Goal: Task Accomplishment & Management: Complete application form

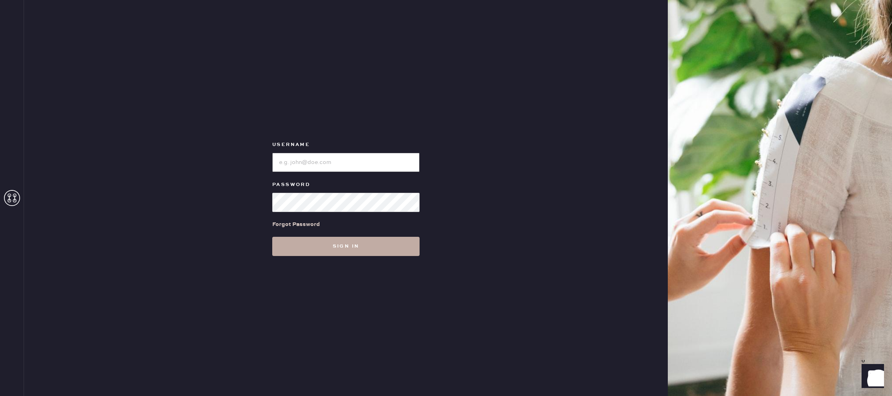
type input "reformationlajolla"
click at [373, 245] on button "Sign in" at bounding box center [345, 246] width 147 height 19
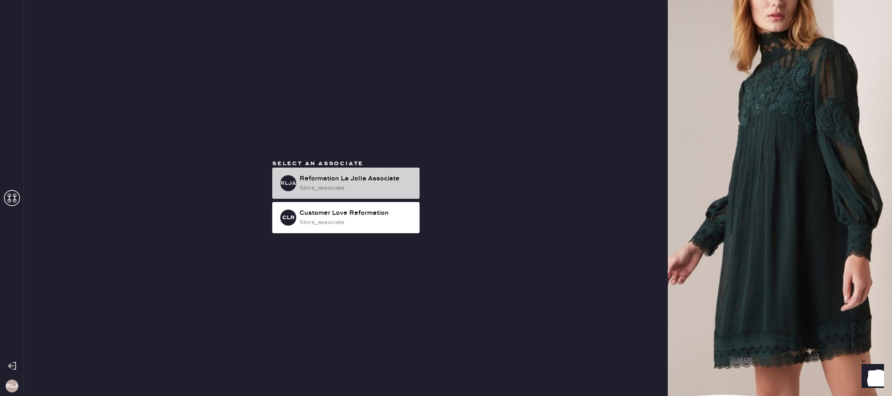
click at [359, 182] on div "Reformation La Jolla Associate" at bounding box center [356, 179] width 114 height 10
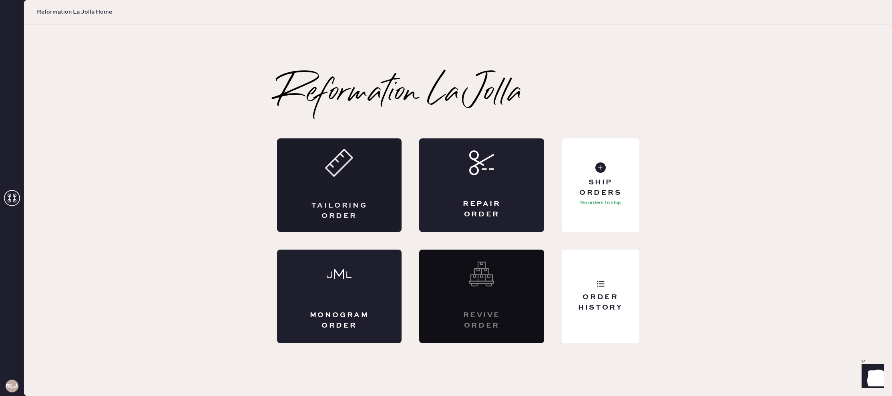
click at [358, 181] on div "Tailoring Order" at bounding box center [339, 185] width 125 height 94
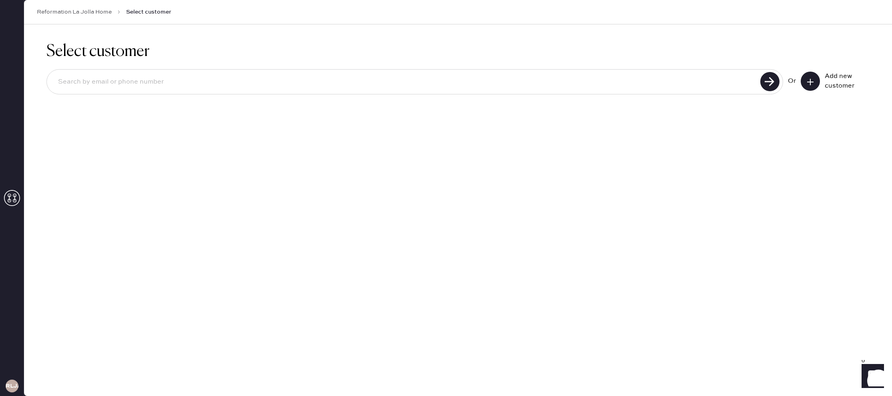
click at [809, 83] on icon at bounding box center [810, 82] width 8 height 8
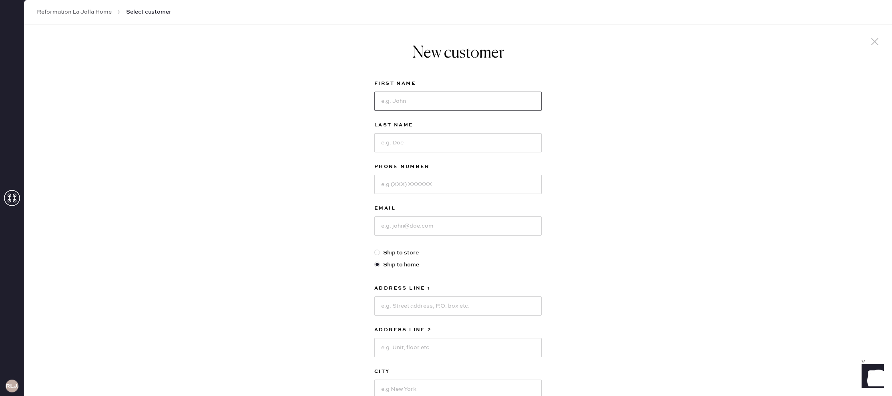
click at [456, 103] on input at bounding box center [457, 101] width 167 height 19
type input "[PERSON_NAME]"
click at [428, 140] on input at bounding box center [457, 142] width 167 height 19
type input "l"
type input "LIm"
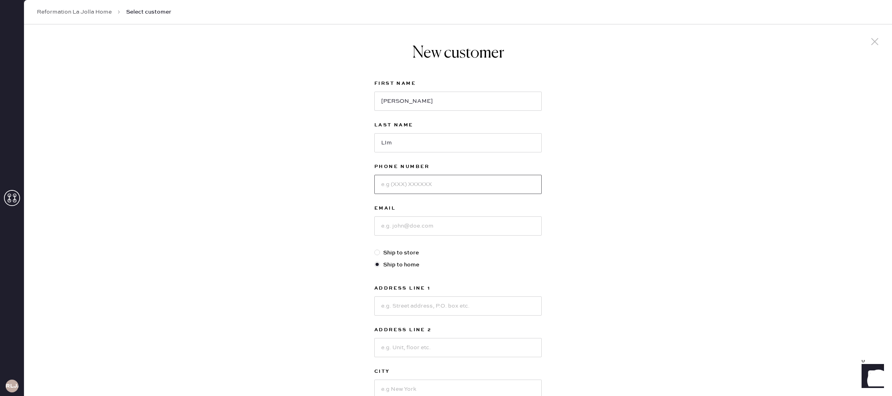
click at [445, 185] on input at bounding box center [457, 184] width 167 height 19
type input "6027024686"
click at [458, 227] on input at bounding box center [457, 226] width 167 height 19
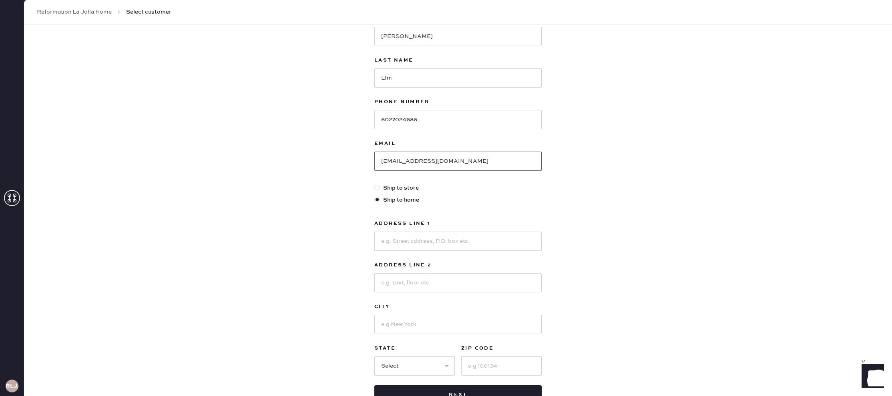
type input "[EMAIL_ADDRESS][DOMAIN_NAME]"
click at [478, 236] on input at bounding box center [457, 241] width 167 height 19
type input "[STREET_ADDRESS]"
click at [447, 279] on input at bounding box center [457, 281] width 167 height 19
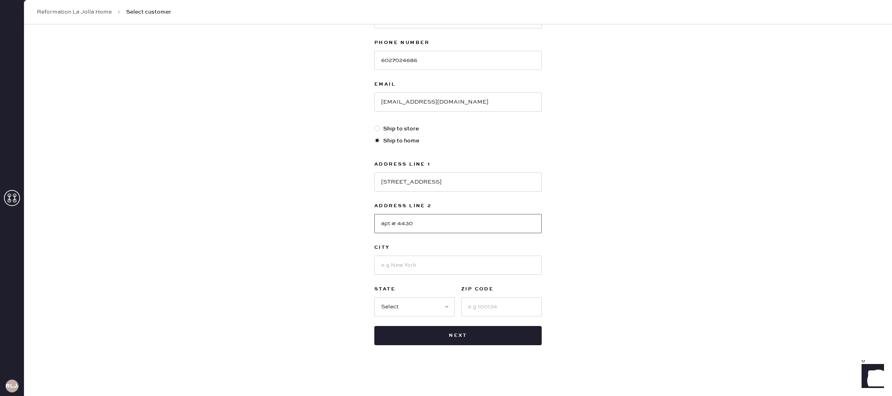
scroll to position [124, 0]
type input "apt # 4430"
click at [499, 261] on input at bounding box center [457, 264] width 167 height 19
click at [503, 305] on input at bounding box center [501, 306] width 80 height 19
type input "92122"
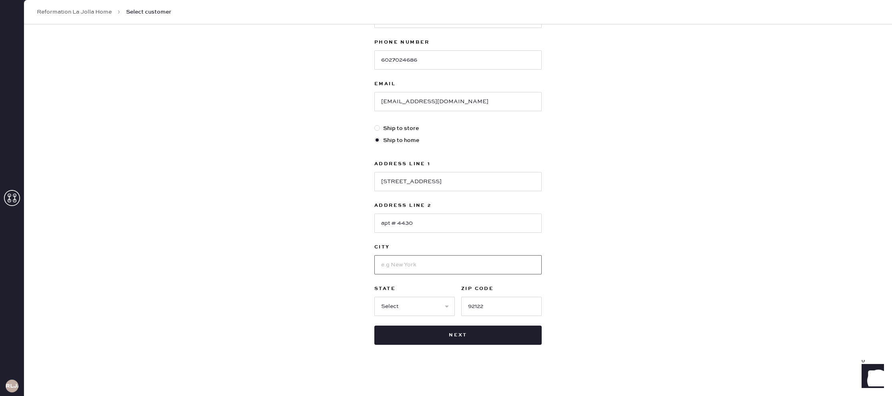
click at [441, 269] on input at bounding box center [457, 264] width 167 height 19
click at [322, 248] on div "New customer First Name [PERSON_NAME] Last Name [PERSON_NAME] Phone Number [PHO…" at bounding box center [458, 148] width 868 height 496
click at [399, 263] on input at bounding box center [457, 264] width 167 height 19
type input "La Jolla"
click at [445, 305] on select "Select AK AL AR AZ CA CO CT [GEOGRAPHIC_DATA] DE FL [GEOGRAPHIC_DATA] HI [GEOGR…" at bounding box center [414, 306] width 80 height 19
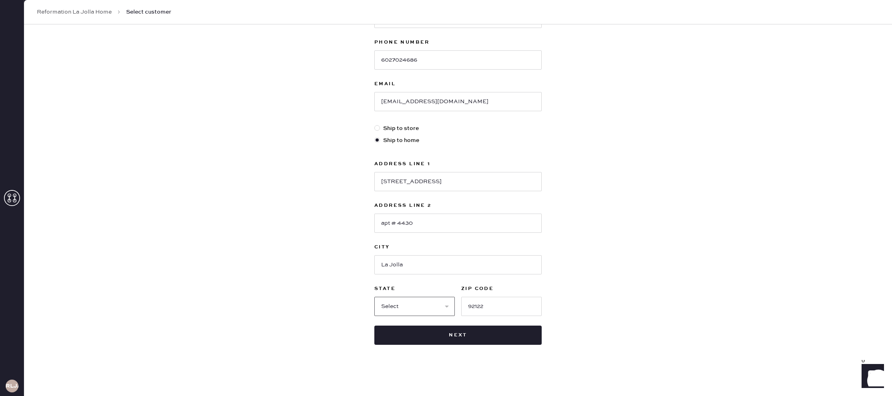
select select "CA"
click at [374, 297] on select "Select AK AL AR AZ CA CO CT [GEOGRAPHIC_DATA] DE FL [GEOGRAPHIC_DATA] HI [GEOGR…" at bounding box center [414, 306] width 80 height 19
click at [455, 334] on button "Next" at bounding box center [457, 335] width 167 height 19
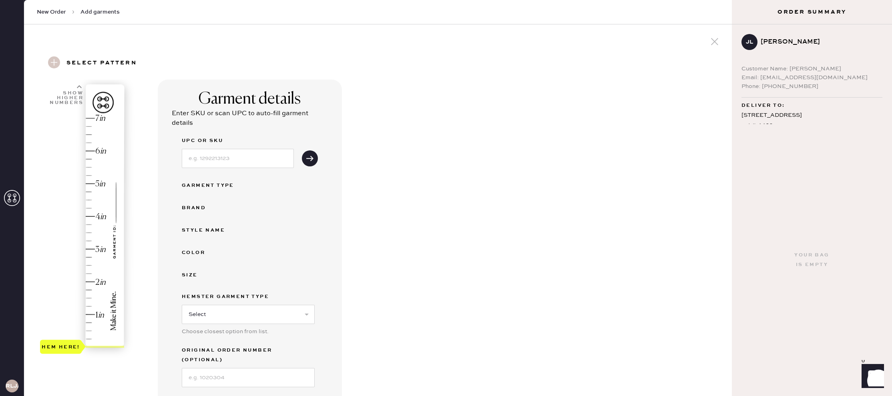
click at [793, 116] on div "[STREET_ADDRESS]" at bounding box center [811, 125] width 141 height 30
click at [817, 113] on div "[STREET_ADDRESS]" at bounding box center [811, 125] width 141 height 30
drag, startPoint x: 756, startPoint y: 128, endPoint x: 811, endPoint y: 114, distance: 56.5
click at [756, 127] on div "Your bag is empty" at bounding box center [812, 260] width 160 height 272
drag, startPoint x: 845, startPoint y: 96, endPoint x: 811, endPoint y: 96, distance: 33.6
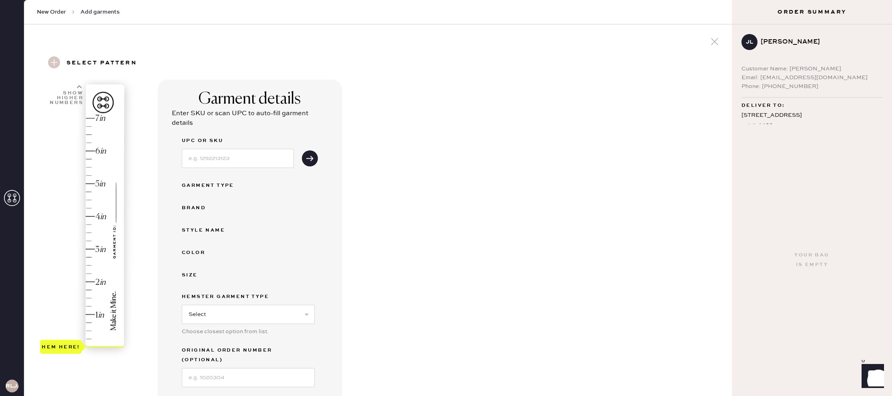
click at [840, 96] on div "[PERSON_NAME] Customer Name: [PERSON_NAME] Email: [EMAIL_ADDRESS][DOMAIN_NAME] …" at bounding box center [812, 74] width 160 height 100
drag, startPoint x: 779, startPoint y: 104, endPoint x: 795, endPoint y: 109, distance: 16.1
click at [789, 107] on div "Deliver to:" at bounding box center [811, 106] width 141 height 10
drag, startPoint x: 760, startPoint y: 114, endPoint x: 834, endPoint y: 114, distance: 74.0
click at [781, 114] on div "[STREET_ADDRESS]" at bounding box center [811, 125] width 141 height 30
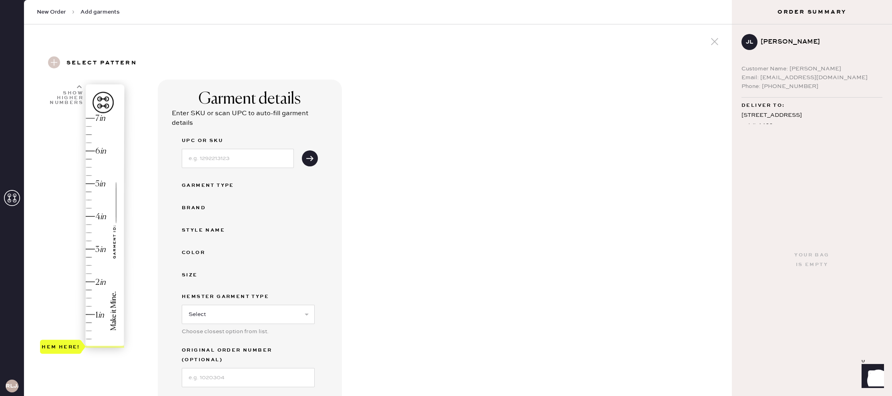
drag, startPoint x: 834, startPoint y: 114, endPoint x: 829, endPoint y: 114, distance: 4.8
click at [834, 114] on div "[STREET_ADDRESS]" at bounding box center [811, 125] width 141 height 30
click at [817, 113] on div "[STREET_ADDRESS]" at bounding box center [811, 125] width 141 height 30
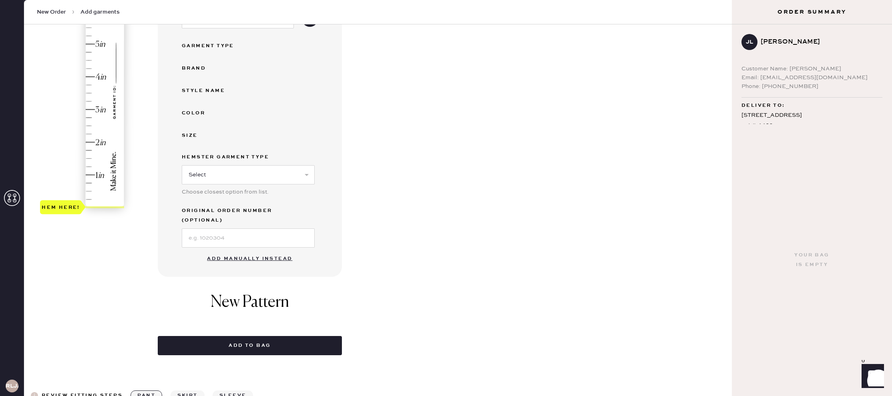
scroll to position [144, 0]
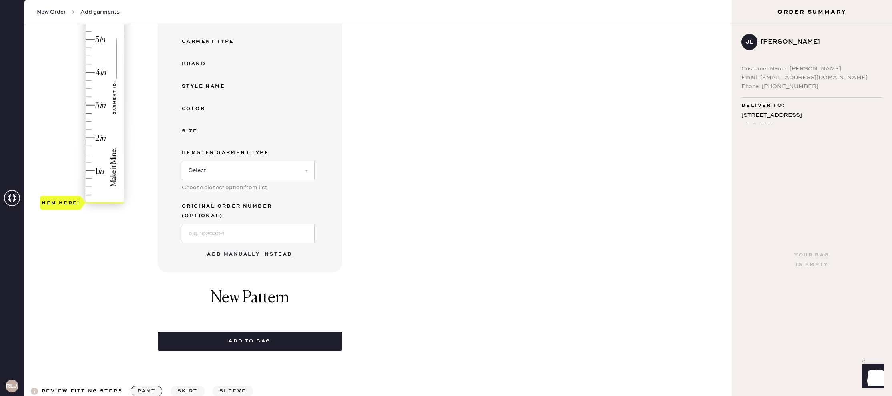
click at [94, 105] on div "Hem here!" at bounding box center [82, 89] width 85 height 236
click at [275, 247] on button "Add manually instead" at bounding box center [249, 255] width 95 height 16
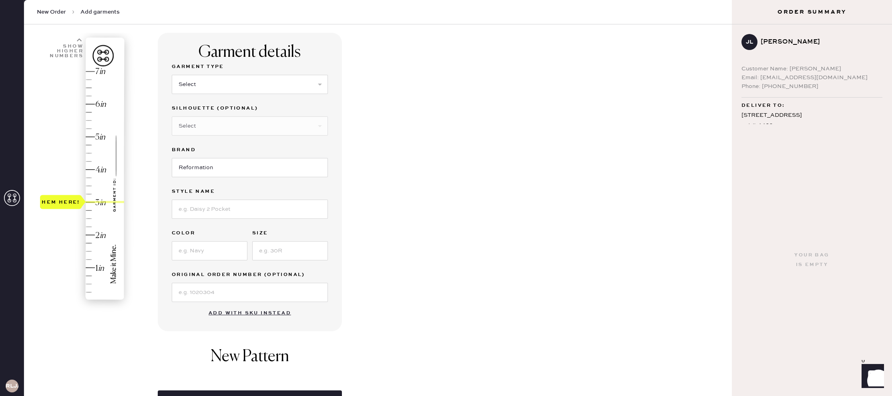
scroll to position [43, 0]
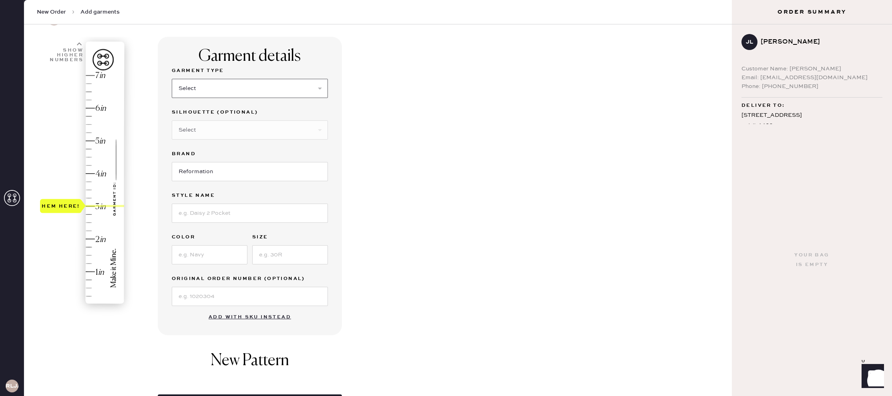
click at [320, 85] on select "Select Basic Skirt Jeans Leggings Pants Shorts Basic Sleeved Dress Basic Sleeve…" at bounding box center [250, 88] width 156 height 19
click at [172, 79] on select "Select Basic Skirt Jeans Leggings Pants Shorts Basic Sleeved Dress Basic Sleeve…" at bounding box center [250, 88] width 156 height 19
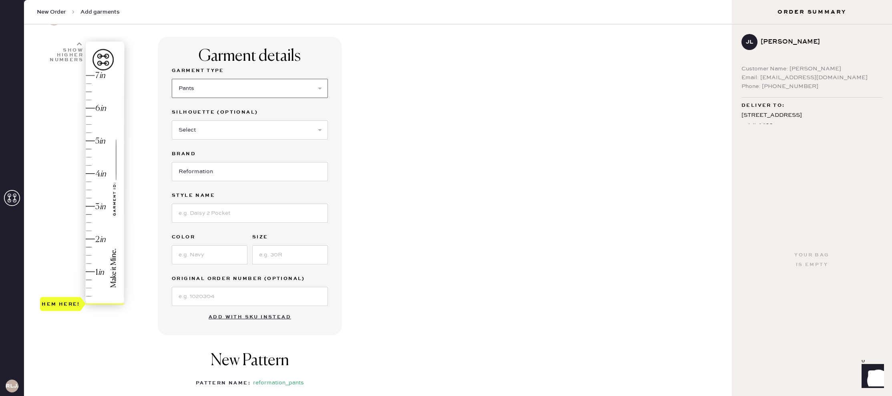
click at [317, 87] on select "Select Basic Skirt Jeans Leggings Pants Shorts Basic Sleeved Dress Basic Sleeve…" at bounding box center [250, 88] width 156 height 19
select select "2"
click at [172, 79] on select "Select Basic Skirt Jeans Leggings Pants Shorts Basic Sleeved Dress Basic Sleeve…" at bounding box center [250, 88] width 156 height 19
click at [290, 214] on input at bounding box center [250, 213] width 156 height 19
type input "[PERSON_NAME] low rise slouchy"
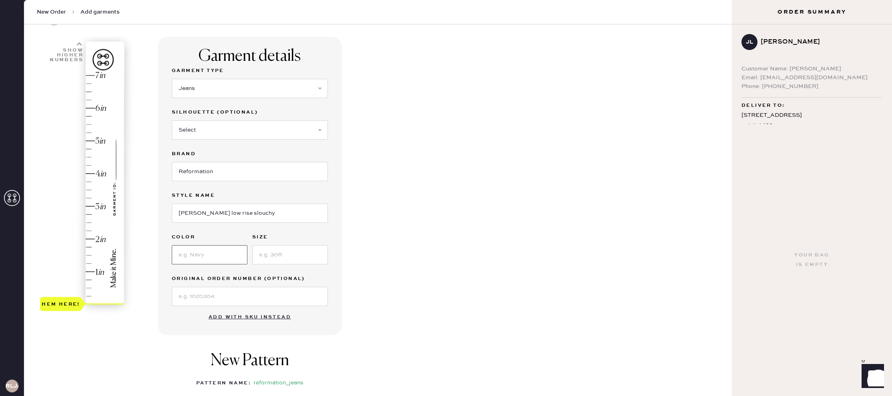
click at [225, 260] on input at bounding box center [210, 254] width 76 height 19
type input "ondine"
click at [274, 255] on input at bounding box center [290, 254] width 76 height 19
type input "25"
type input "3"
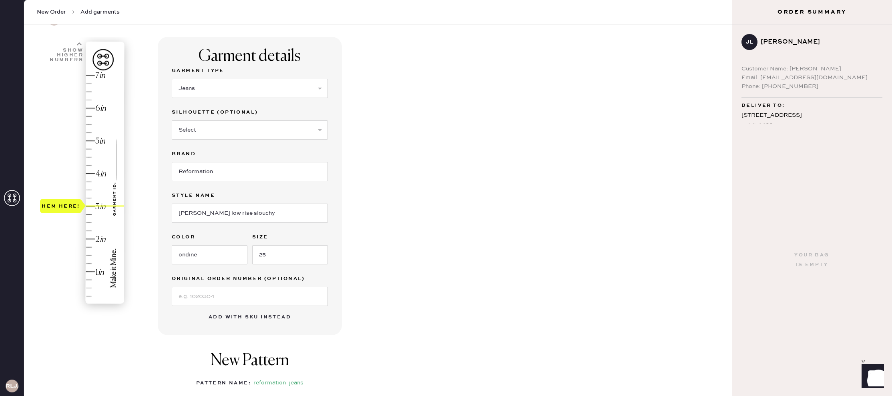
click at [96, 206] on div "Hem here!" at bounding box center [82, 190] width 85 height 236
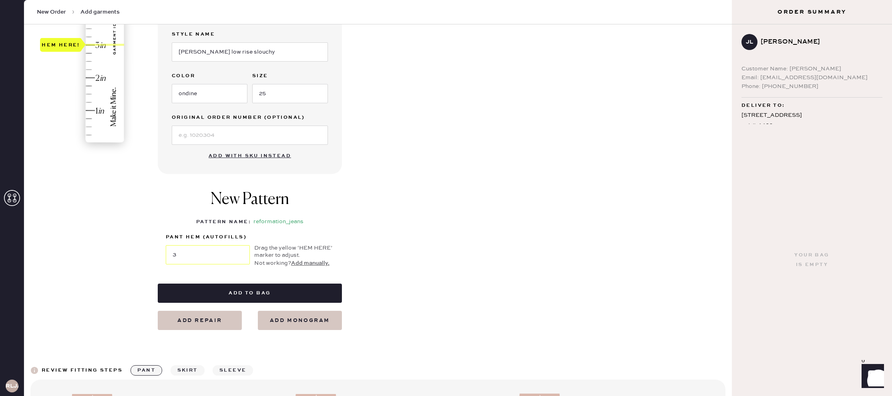
scroll to position [207, 0]
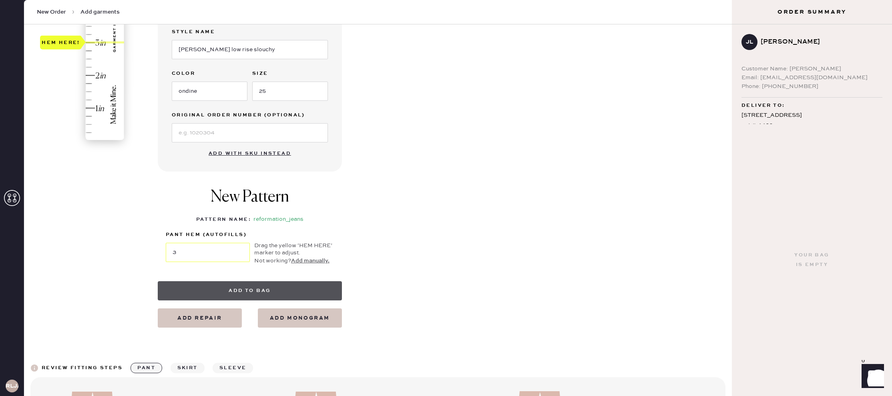
click at [291, 290] on button "Add to bag" at bounding box center [250, 290] width 184 height 19
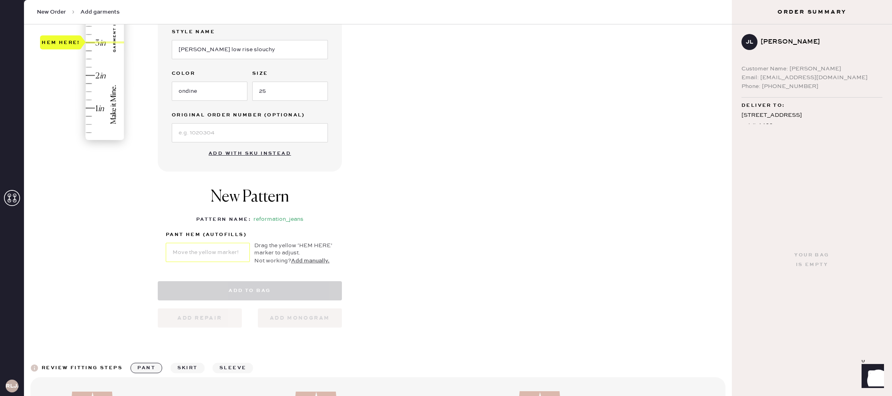
select select "2"
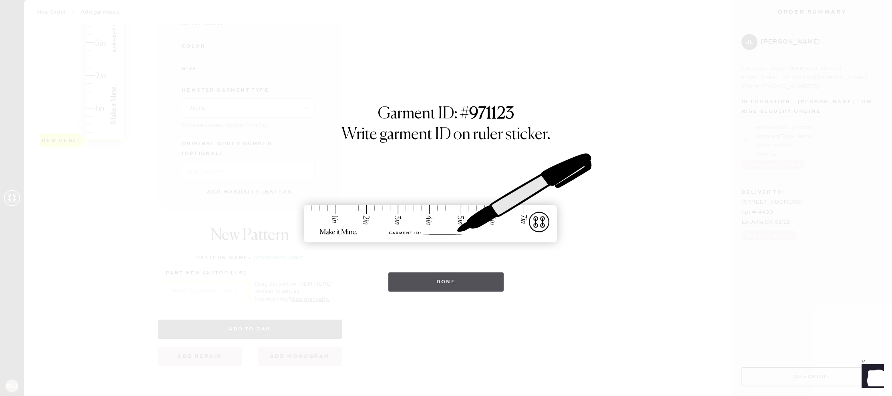
click at [429, 275] on button "Done" at bounding box center [446, 282] width 116 height 19
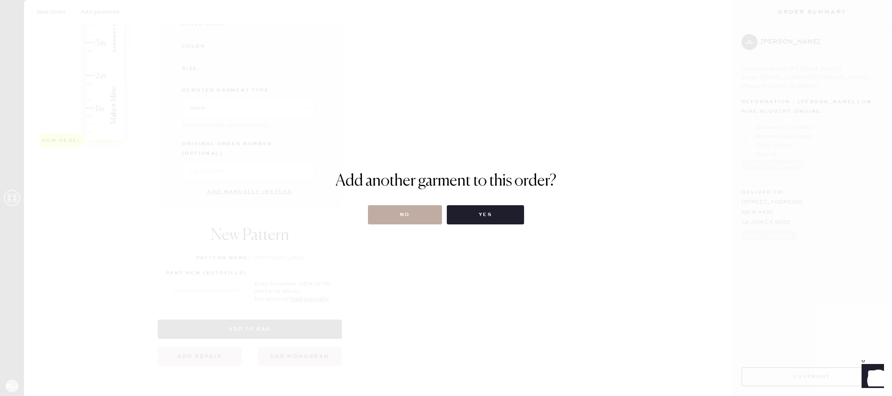
click at [411, 220] on button "No" at bounding box center [405, 214] width 74 height 19
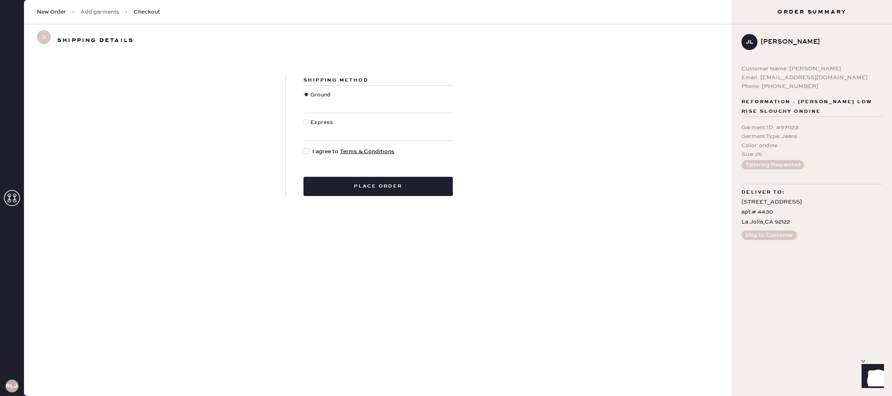
click at [308, 151] on div at bounding box center [306, 151] width 6 height 6
click at [304, 148] on input "I agree to Terms & Conditions" at bounding box center [303, 147] width 0 height 0
checkbox input "true"
click at [349, 185] on button "Place order" at bounding box center [377, 186] width 149 height 19
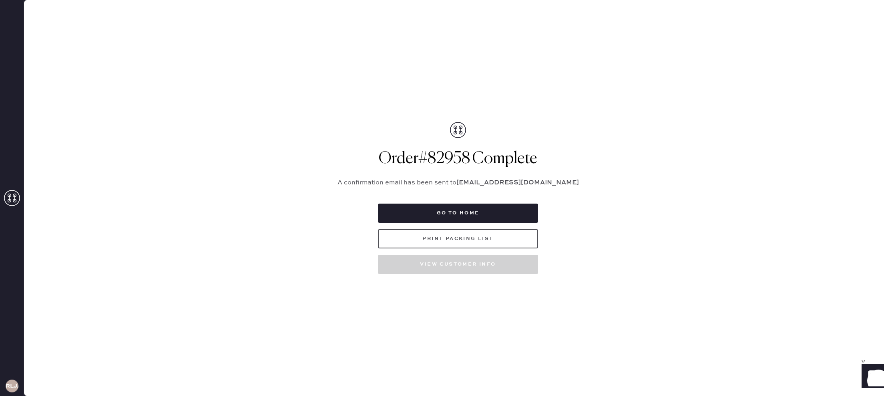
click at [455, 243] on button "Print Packing List" at bounding box center [458, 238] width 160 height 19
click at [466, 209] on button "Go to home" at bounding box center [458, 213] width 160 height 19
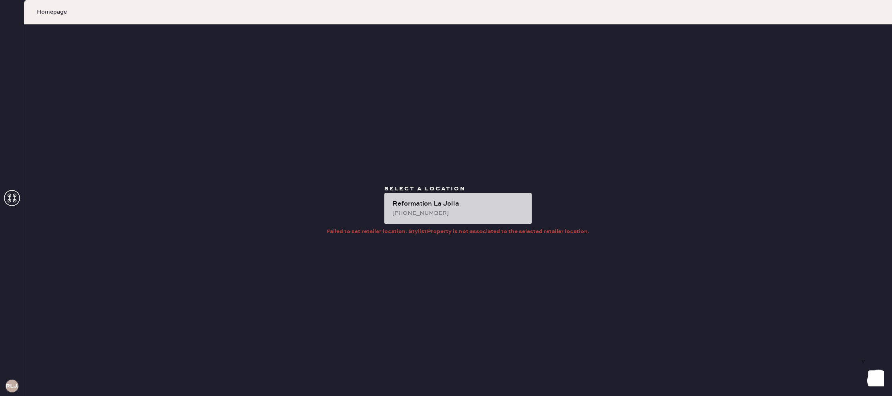
drag, startPoint x: 438, startPoint y: 210, endPoint x: 421, endPoint y: 220, distance: 19.9
click at [438, 210] on div "[PHONE_NUMBER]" at bounding box center [458, 213] width 133 height 9
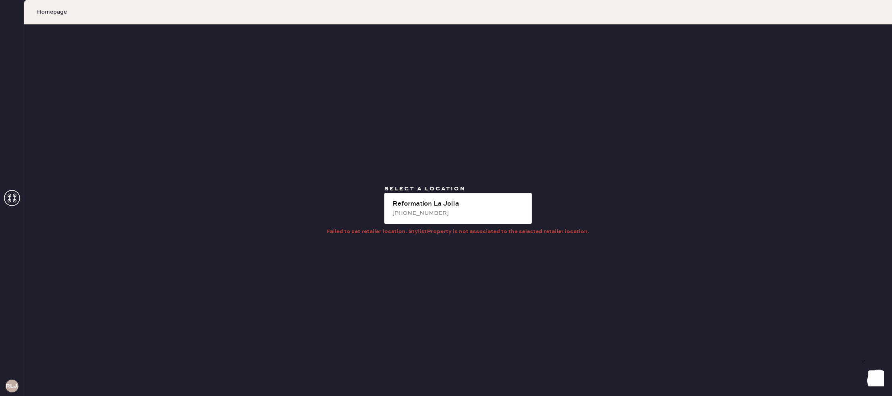
click at [16, 198] on icon at bounding box center [12, 198] width 16 height 16
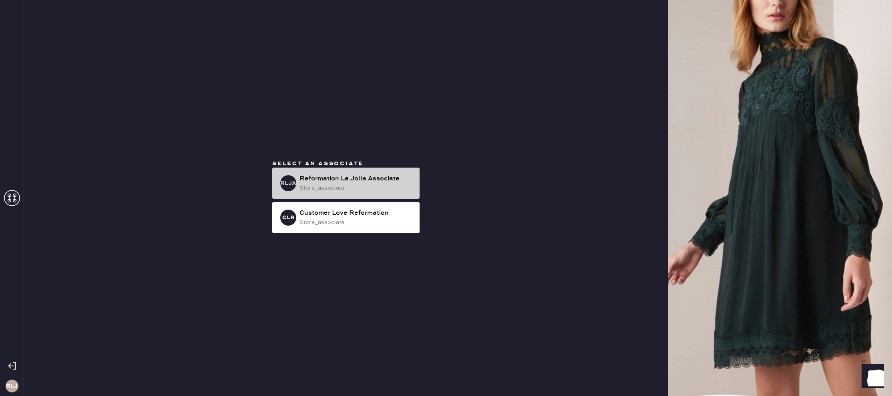
drag, startPoint x: 341, startPoint y: 189, endPoint x: 346, endPoint y: 187, distance: 5.1
click at [342, 188] on div "store_associate" at bounding box center [356, 188] width 114 height 9
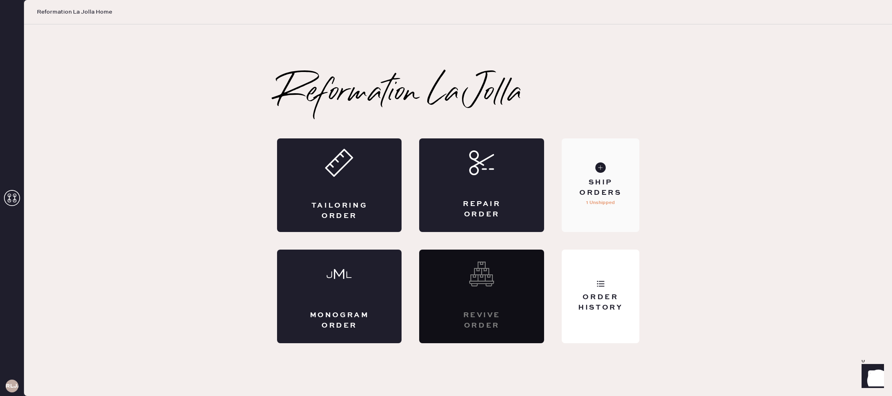
click at [601, 181] on div "Ship Orders" at bounding box center [600, 188] width 64 height 20
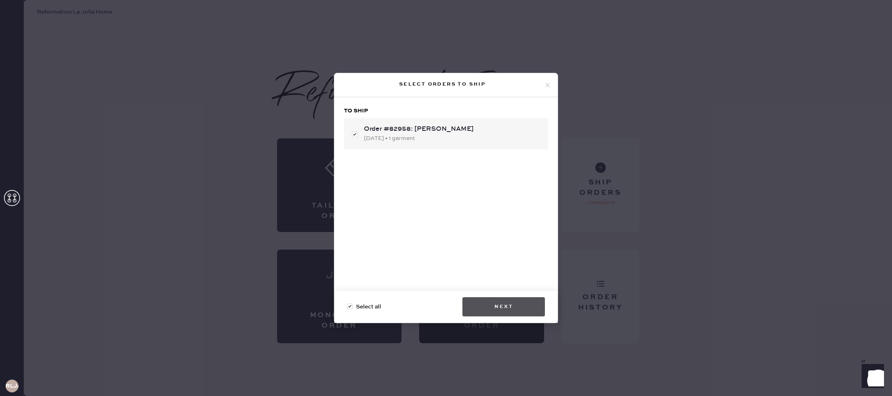
click at [505, 307] on button "Next" at bounding box center [503, 306] width 82 height 19
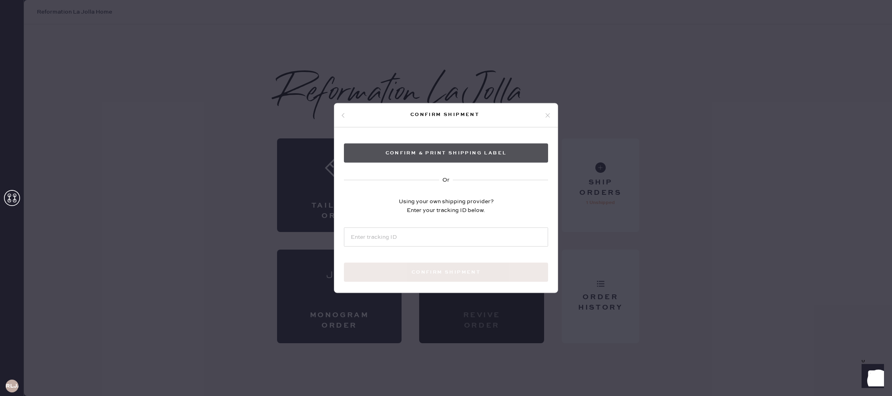
click at [474, 152] on button "Confirm & Print shipping label" at bounding box center [446, 153] width 204 height 19
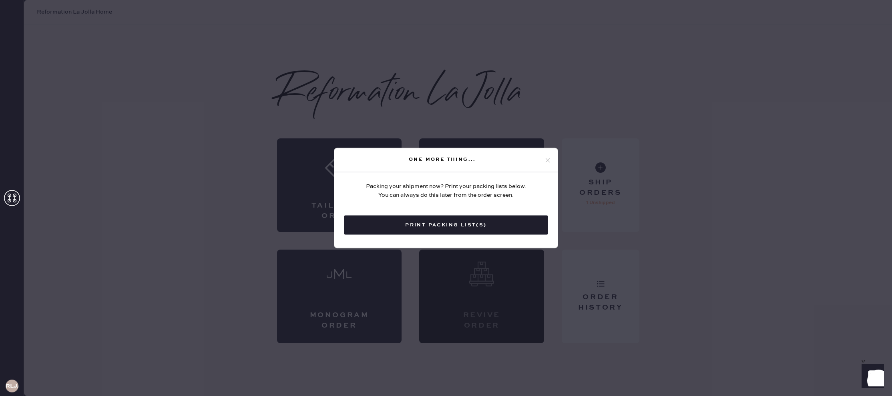
click at [547, 160] on use at bounding box center [548, 160] width 4 height 4
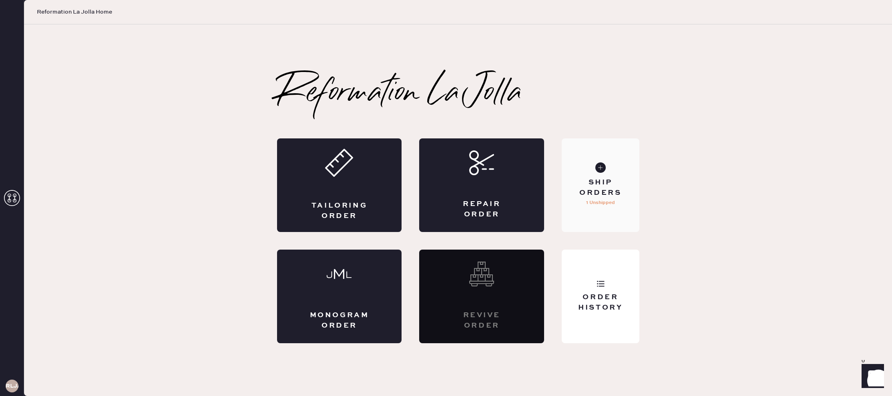
click at [587, 177] on div "Ship Orders 1 Unshipped" at bounding box center [600, 185] width 77 height 94
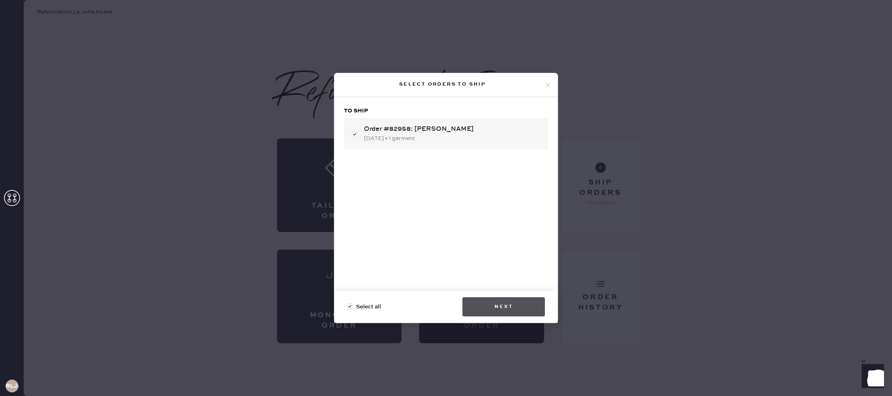
click at [496, 305] on button "Next" at bounding box center [503, 306] width 82 height 19
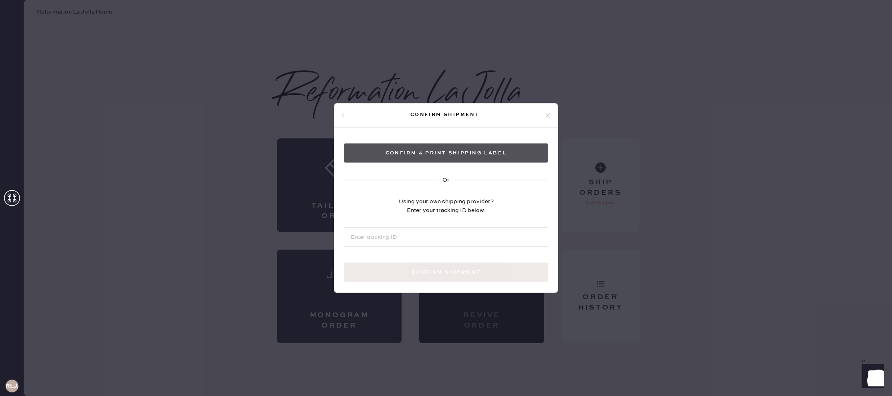
click at [474, 157] on button "Confirm & Print shipping label" at bounding box center [446, 153] width 204 height 19
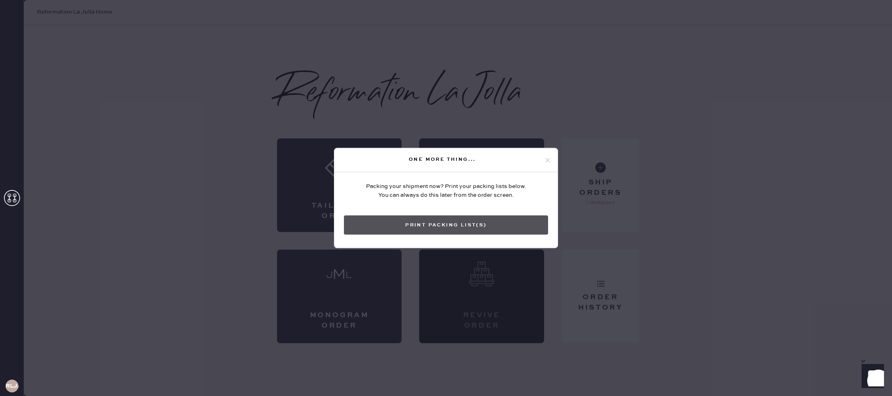
click at [508, 227] on button "Print Packing List(s)" at bounding box center [446, 225] width 204 height 19
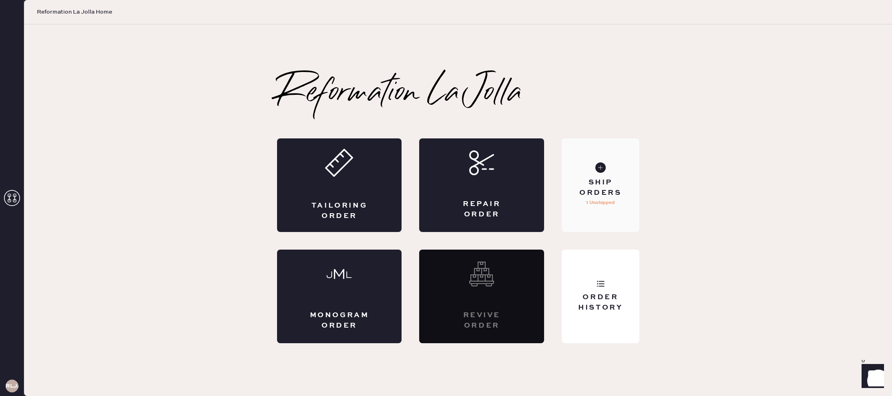
click at [586, 183] on div "Ship Orders" at bounding box center [600, 188] width 64 height 20
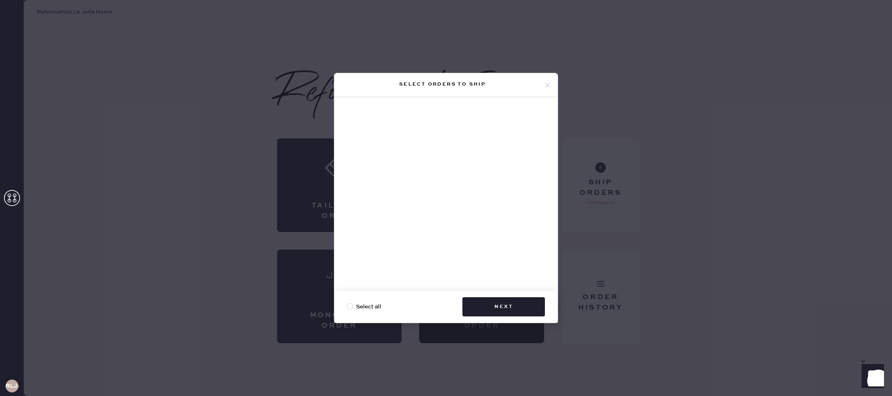
drag, startPoint x: 546, startPoint y: 85, endPoint x: 579, endPoint y: 289, distance: 206.4
click at [546, 85] on icon at bounding box center [547, 85] width 7 height 7
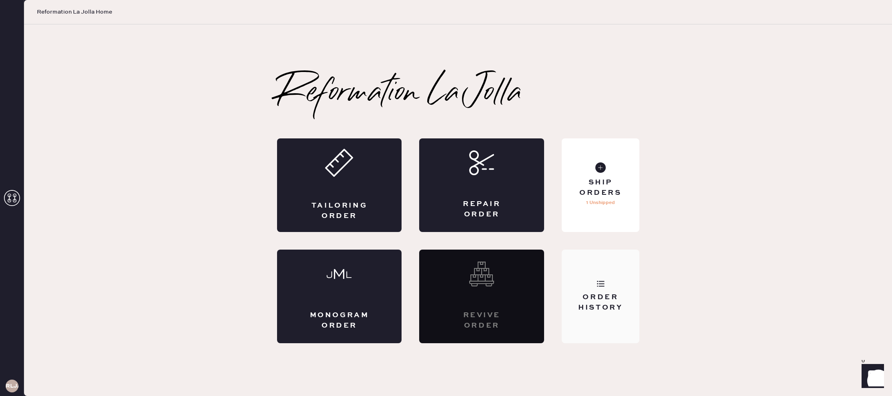
click at [581, 304] on div "Order History" at bounding box center [600, 303] width 64 height 20
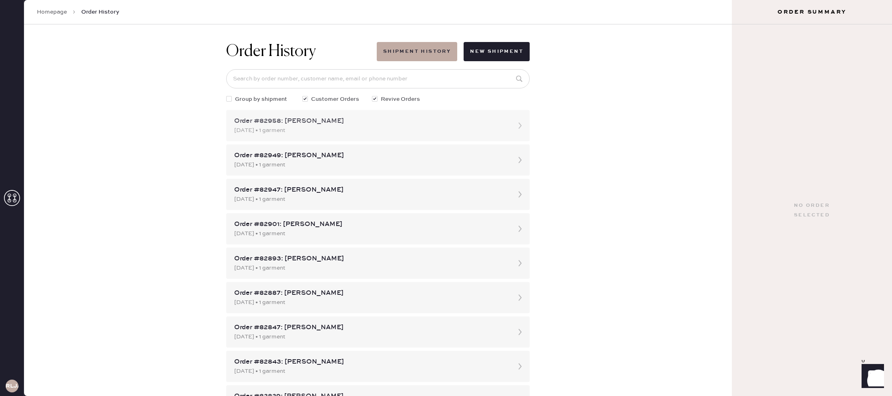
click at [348, 117] on div "Order #82958: [PERSON_NAME]" at bounding box center [370, 121] width 273 height 10
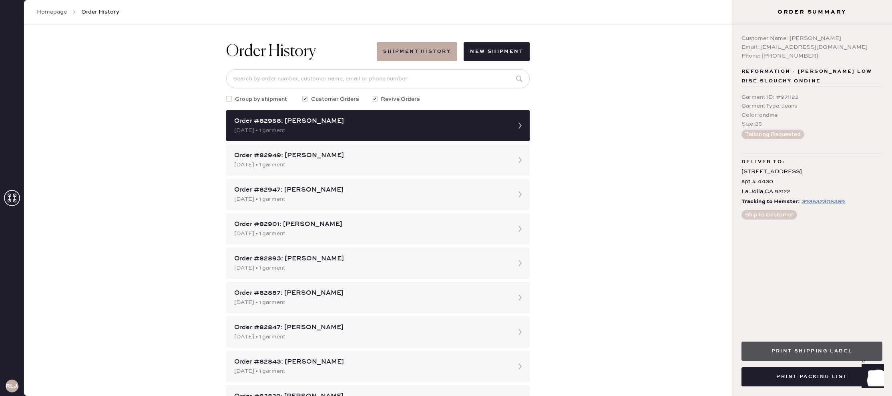
click at [827, 351] on button "Print Shipping Label" at bounding box center [811, 351] width 141 height 19
click at [14, 198] on icon at bounding box center [12, 198] width 16 height 16
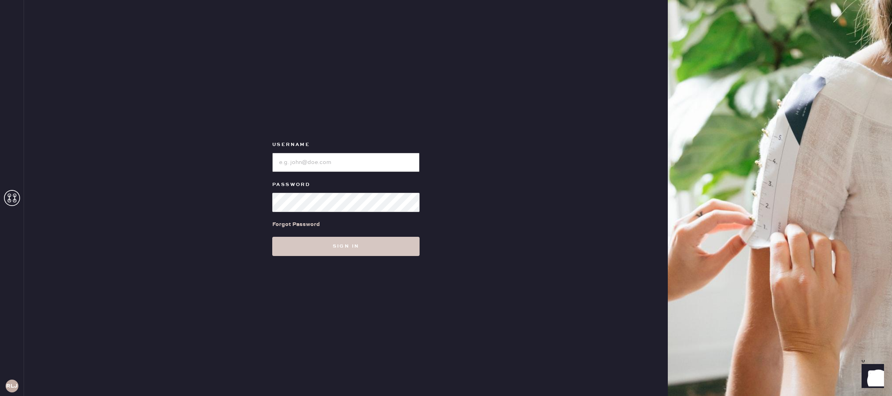
type input "reformationlajolla"
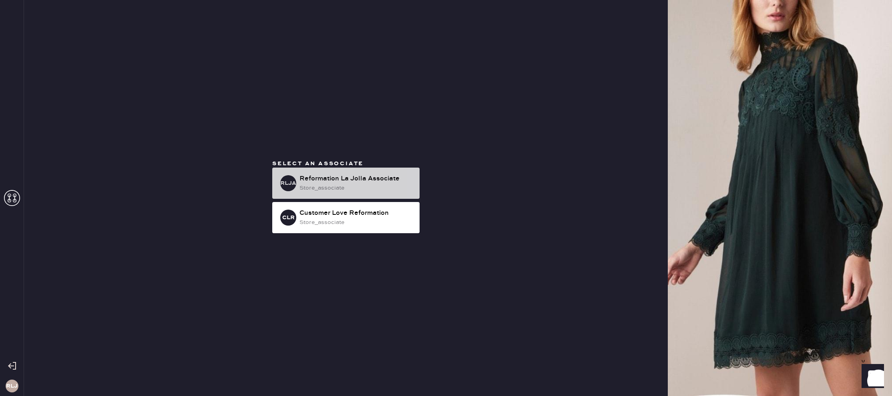
click at [352, 189] on div "store_associate" at bounding box center [356, 188] width 114 height 9
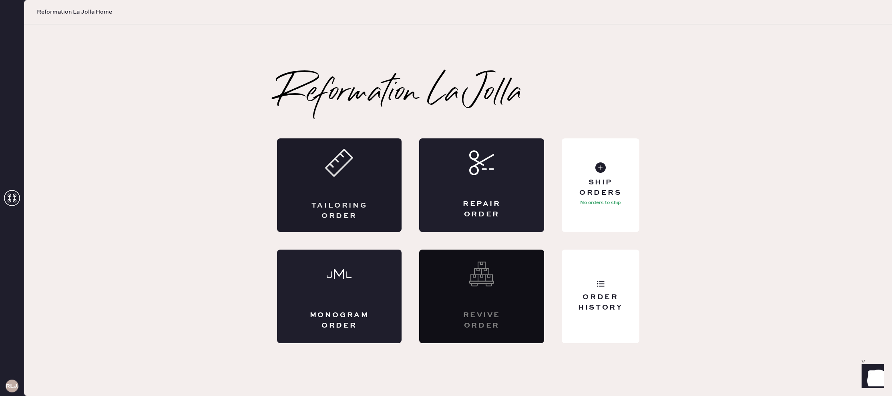
click at [347, 190] on div "Tailoring Order" at bounding box center [339, 185] width 125 height 94
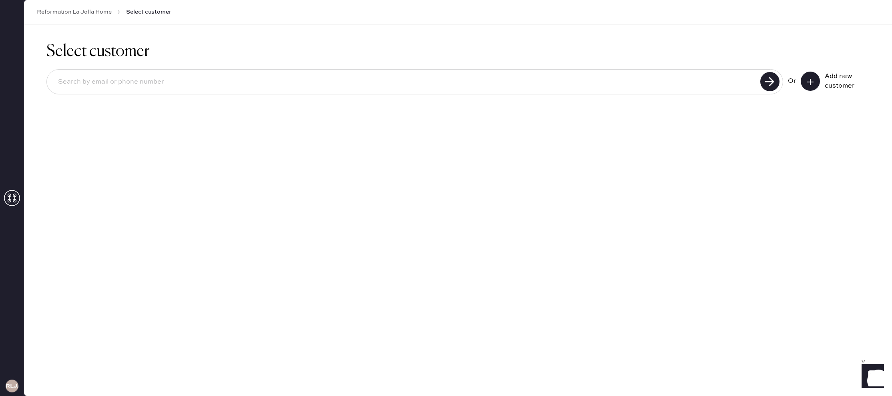
click at [809, 84] on icon at bounding box center [810, 82] width 8 height 8
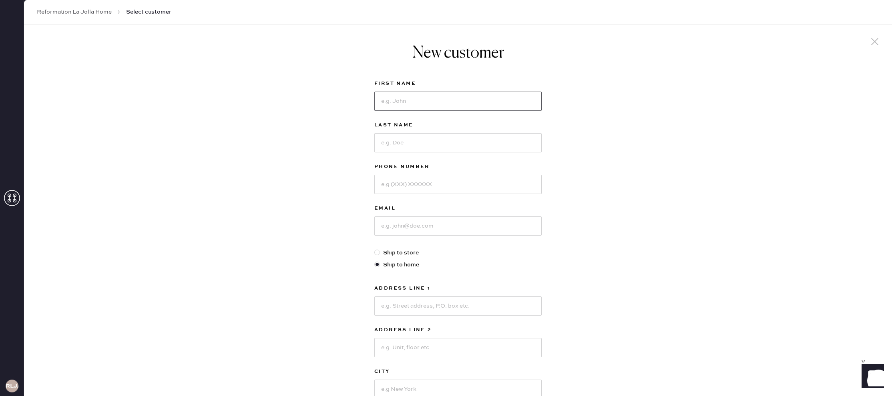
click at [513, 106] on input at bounding box center [457, 101] width 167 height 19
type input "[PERSON_NAME]"
click at [512, 144] on input at bounding box center [457, 142] width 167 height 19
type input "[PERSON_NAME]"
click at [514, 178] on input at bounding box center [457, 184] width 167 height 19
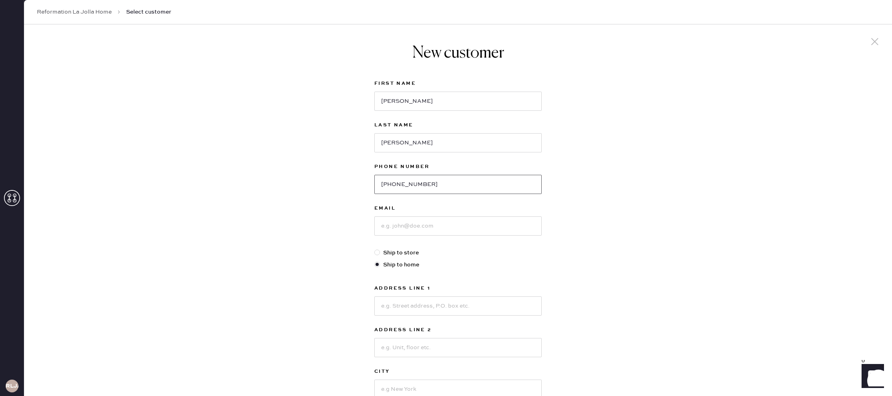
type input "[PHONE_NUMBER]"
click at [471, 225] on input at bounding box center [457, 226] width 167 height 19
type input "[PERSON_NAME][EMAIL_ADDRESS][PERSON_NAME][DOMAIN_NAME]"
click at [439, 305] on input at bounding box center [457, 306] width 167 height 19
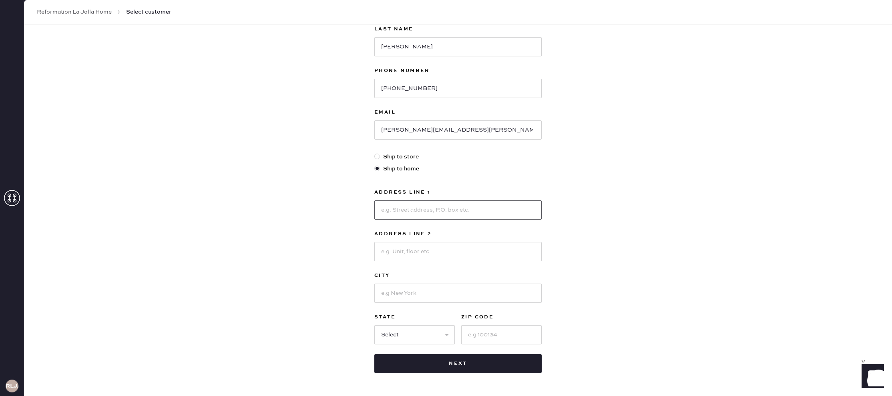
scroll to position [97, 0]
click at [512, 208] on input at bounding box center [457, 209] width 167 height 19
type input "12942 carmel creek"
click at [483, 247] on input at bounding box center [457, 250] width 167 height 19
type input "unit 65"
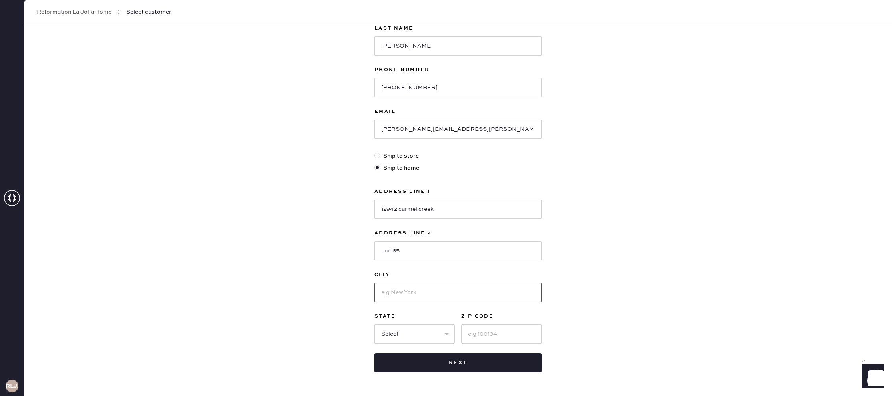
click at [473, 286] on input at bounding box center [457, 292] width 167 height 19
type input "[GEOGRAPHIC_DATA]"
click at [445, 333] on select "Select AK AL AR AZ CA CO CT [GEOGRAPHIC_DATA] DE FL [GEOGRAPHIC_DATA] HI [GEOGR…" at bounding box center [414, 334] width 80 height 19
select select "CA"
click at [374, 325] on select "Select AK AL AR AZ CA CO CT [GEOGRAPHIC_DATA] DE FL [GEOGRAPHIC_DATA] HI [GEOGR…" at bounding box center [414, 334] width 80 height 19
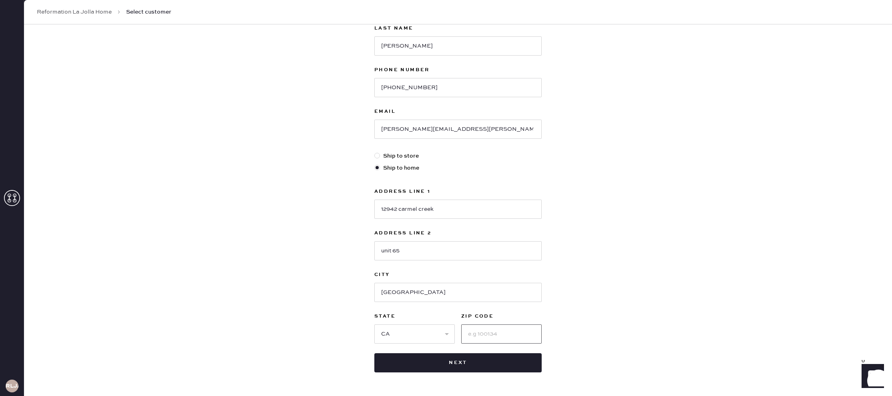
click at [482, 335] on input at bounding box center [501, 334] width 80 height 19
type input "92130"
click at [474, 360] on button "Next" at bounding box center [457, 362] width 167 height 19
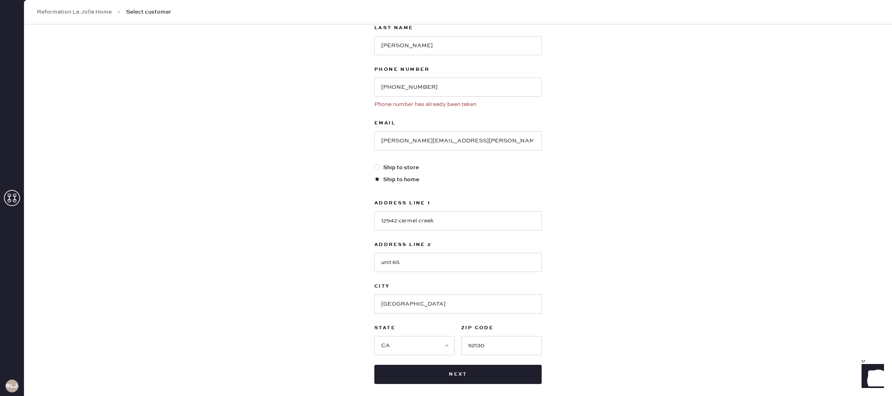
drag, startPoint x: 15, startPoint y: 196, endPoint x: 12, endPoint y: 193, distance: 4.6
click at [12, 193] on icon at bounding box center [12, 198] width 16 height 16
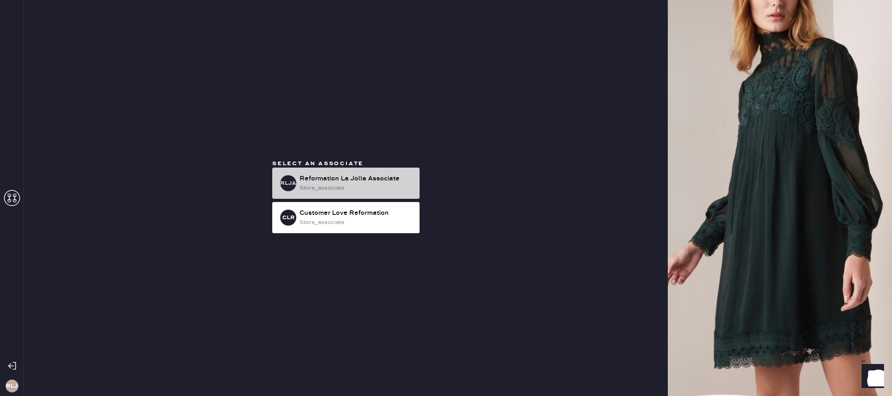
click at [371, 179] on div "Reformation La Jolla Associate" at bounding box center [356, 179] width 114 height 10
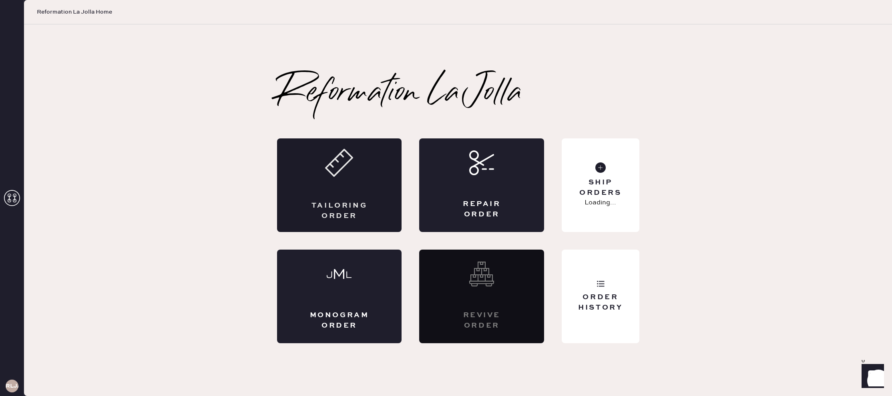
click at [328, 181] on div "Tailoring Order" at bounding box center [339, 185] width 125 height 94
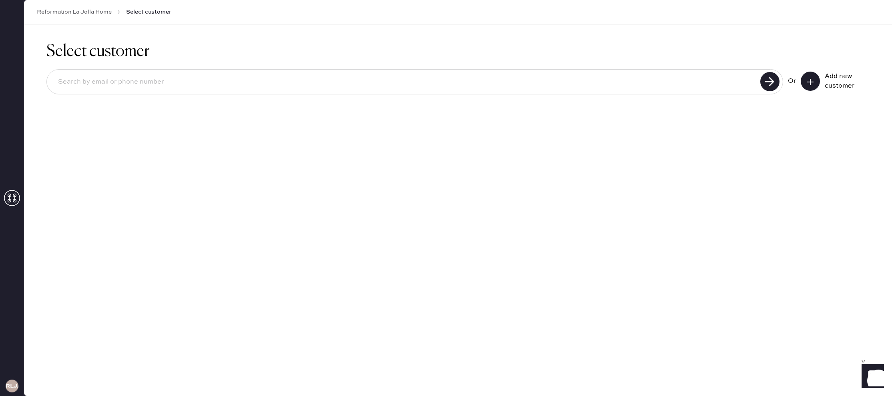
click at [712, 80] on input at bounding box center [405, 82] width 706 height 18
type input "j"
type input "[PHONE_NUMBER]"
click at [771, 86] on use at bounding box center [769, 81] width 19 height 19
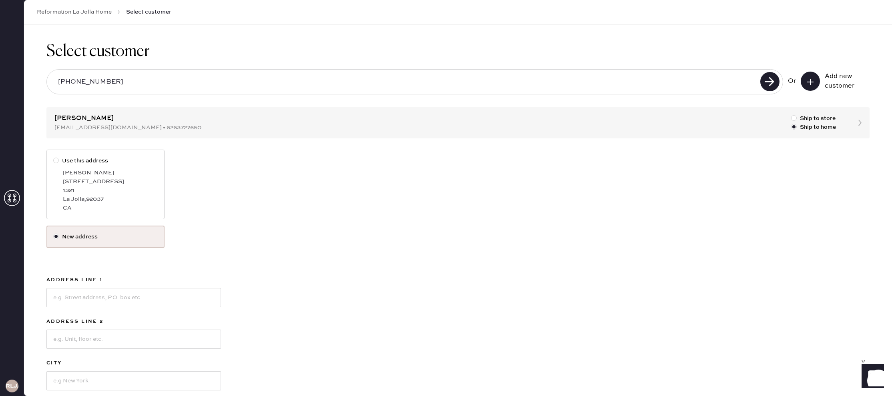
scroll to position [3, 0]
